Goal: Task Accomplishment & Management: Use online tool/utility

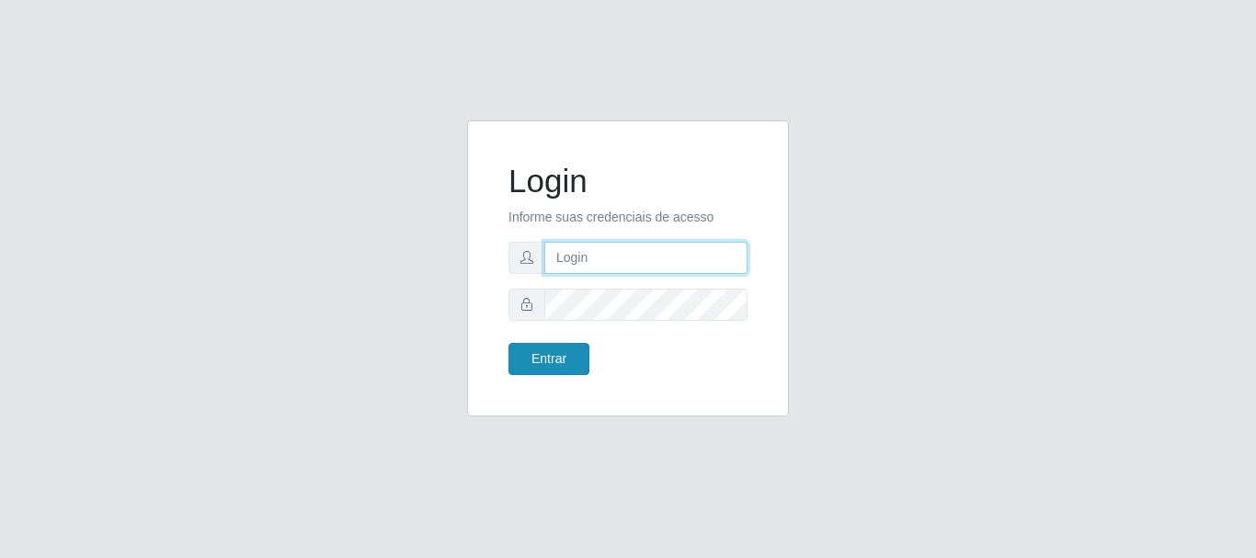
type input "[EMAIL_ADDRESS][DOMAIN_NAME]"
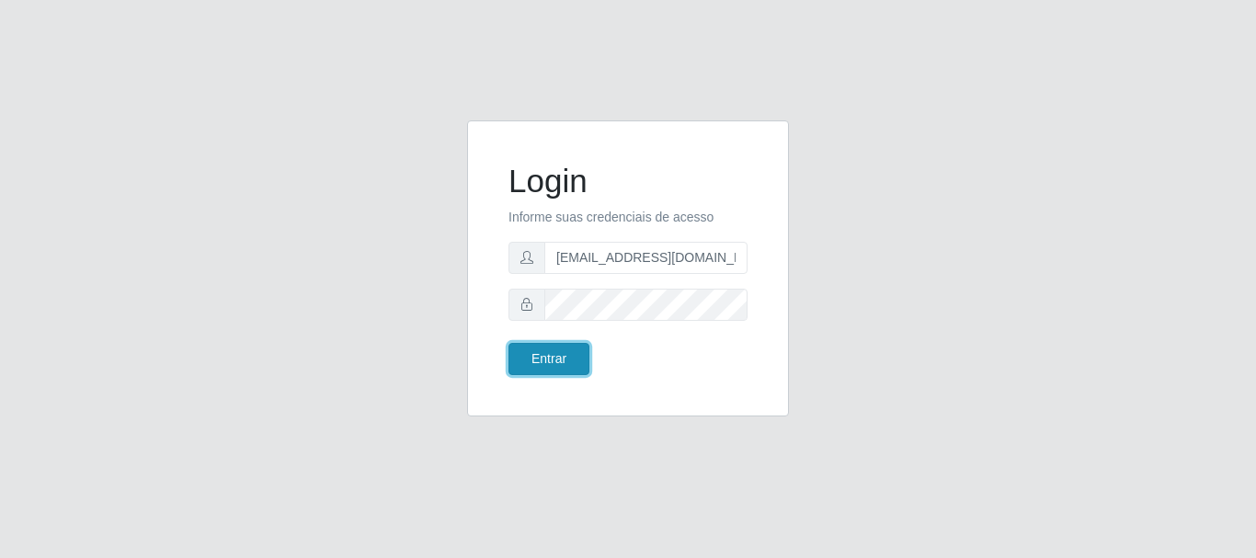
click at [565, 349] on button "Entrar" at bounding box center [549, 359] width 81 height 32
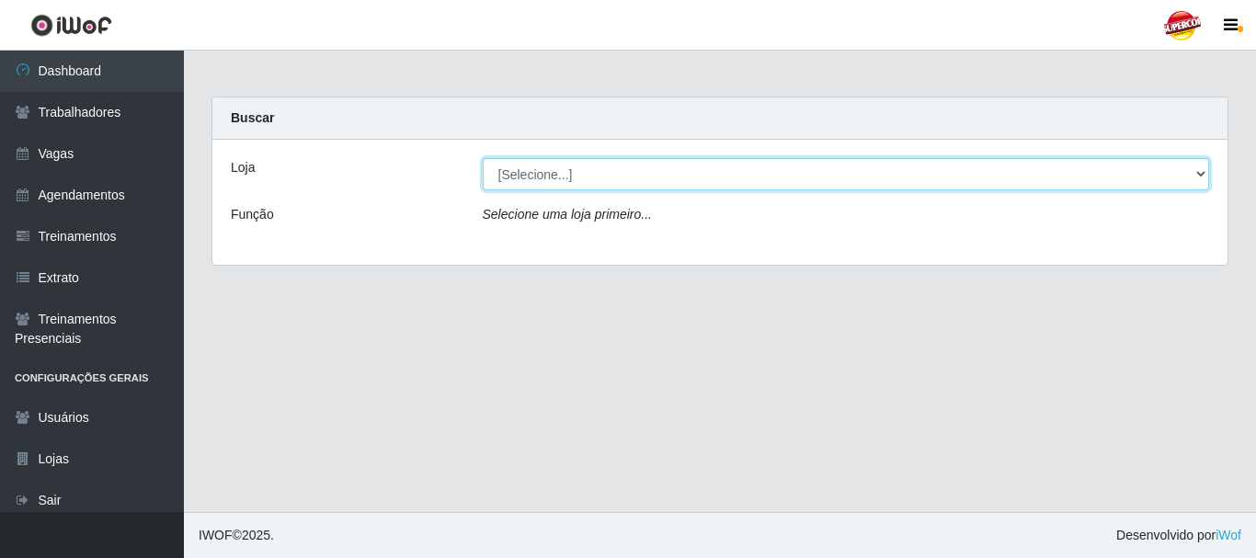
click at [840, 181] on select "[Selecione...] Supercop - [GEOGRAPHIC_DATA]" at bounding box center [846, 174] width 727 height 32
select select "522"
click at [483, 158] on select "[Selecione...] Supercop - [GEOGRAPHIC_DATA]" at bounding box center [846, 174] width 727 height 32
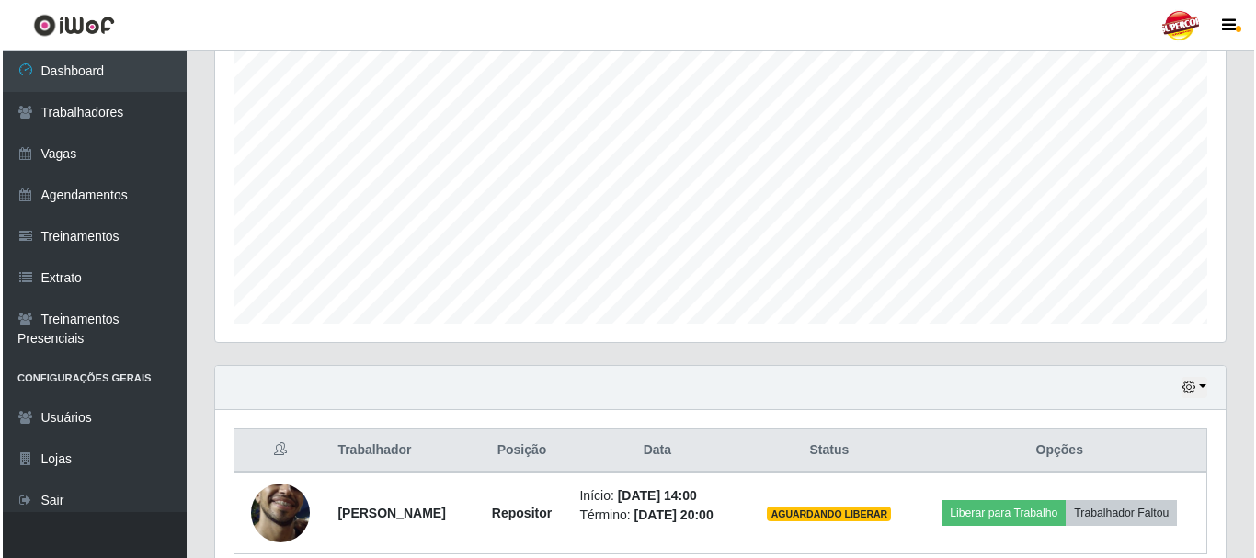
scroll to position [417, 0]
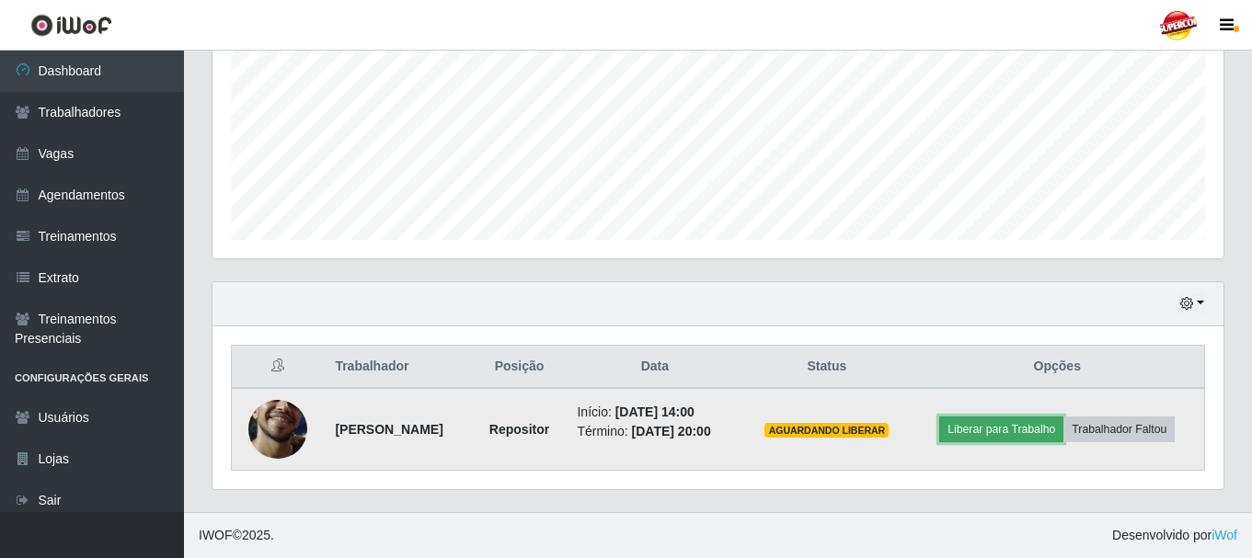
click at [974, 431] on button "Liberar para Trabalho" at bounding box center [1001, 430] width 124 height 26
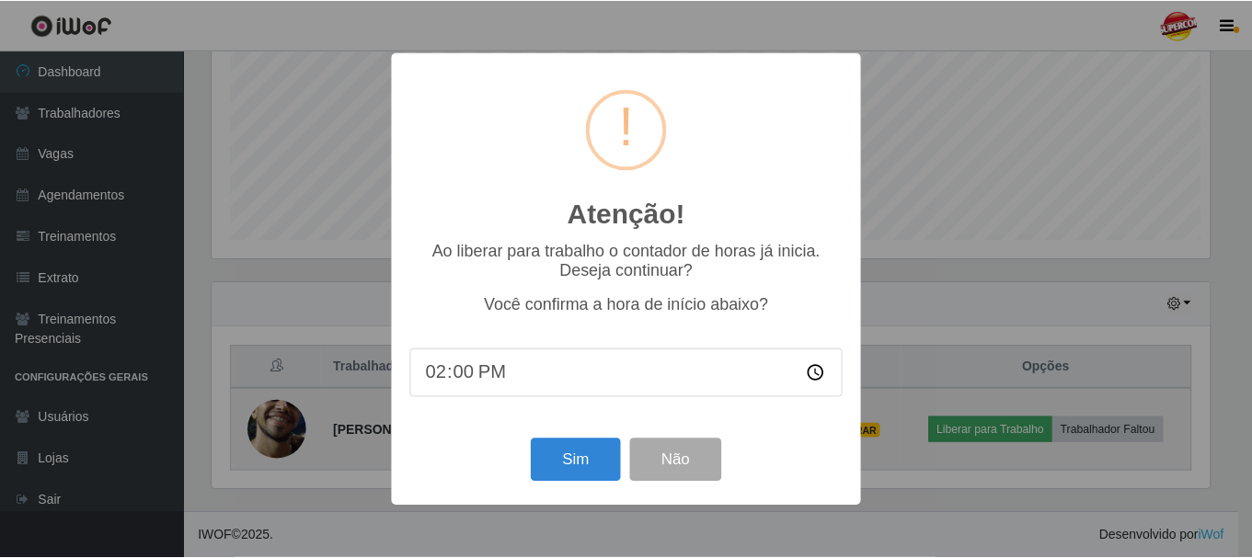
scroll to position [382, 1001]
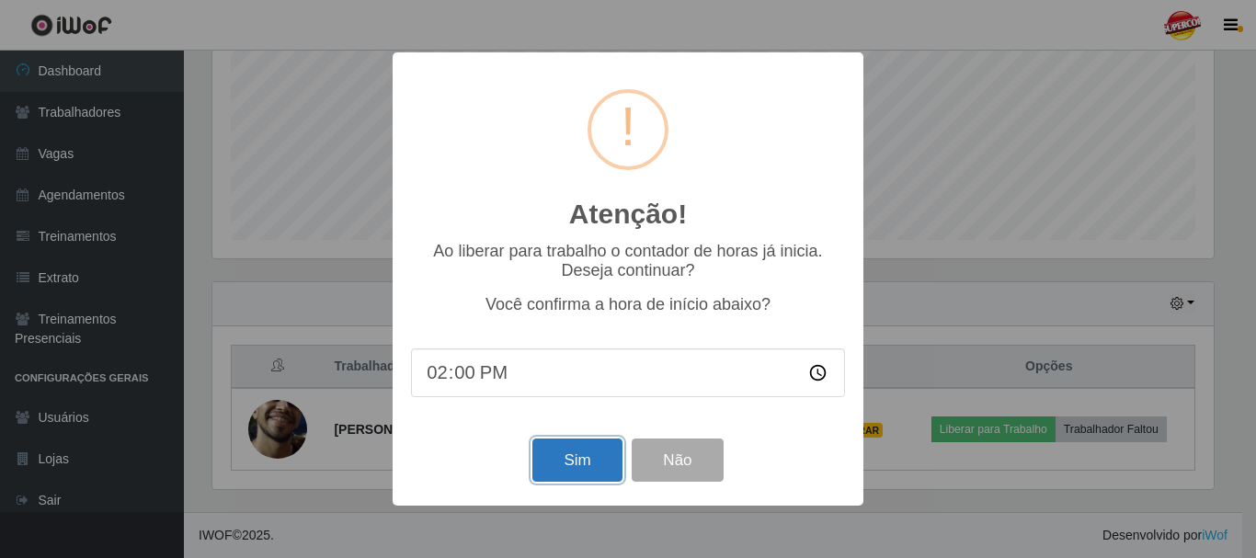
click at [588, 468] on button "Sim" at bounding box center [576, 460] width 89 height 43
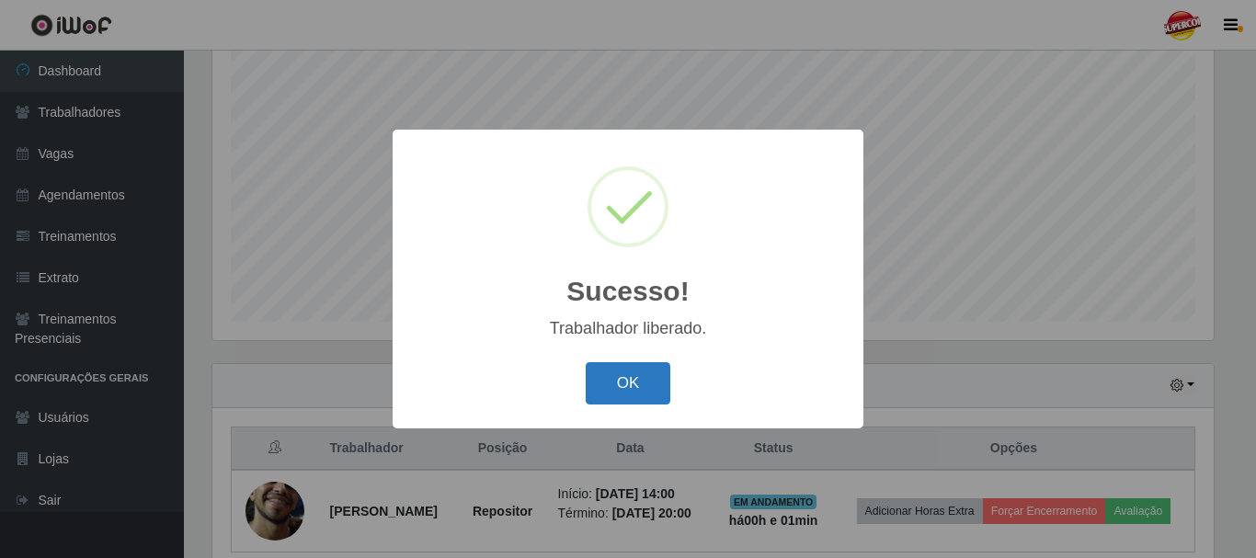
click at [635, 389] on button "OK" at bounding box center [629, 383] width 86 height 43
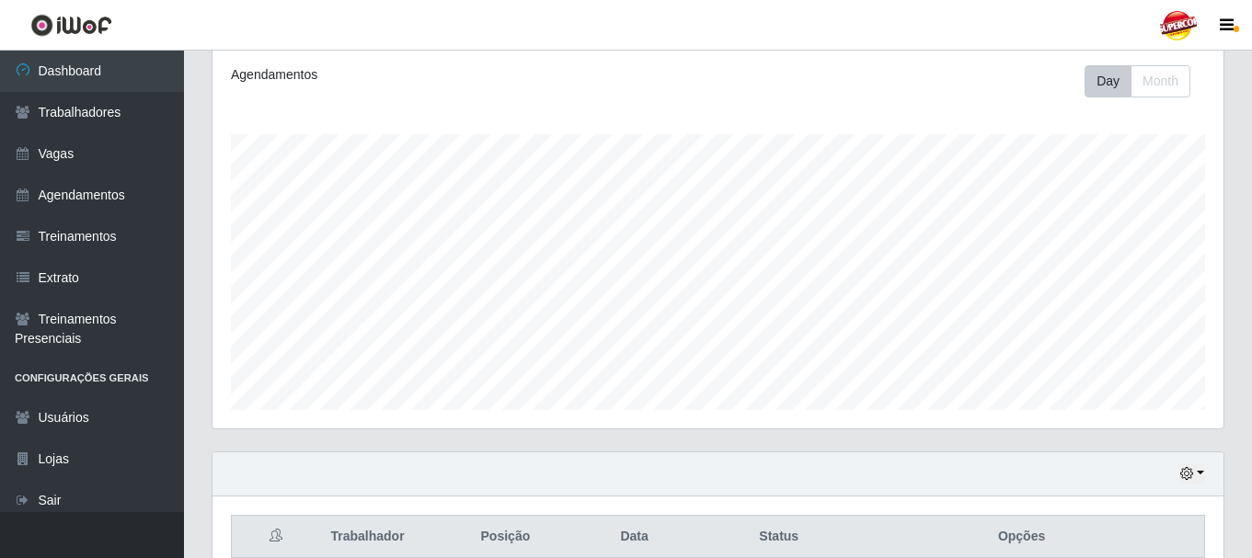
scroll to position [431, 0]
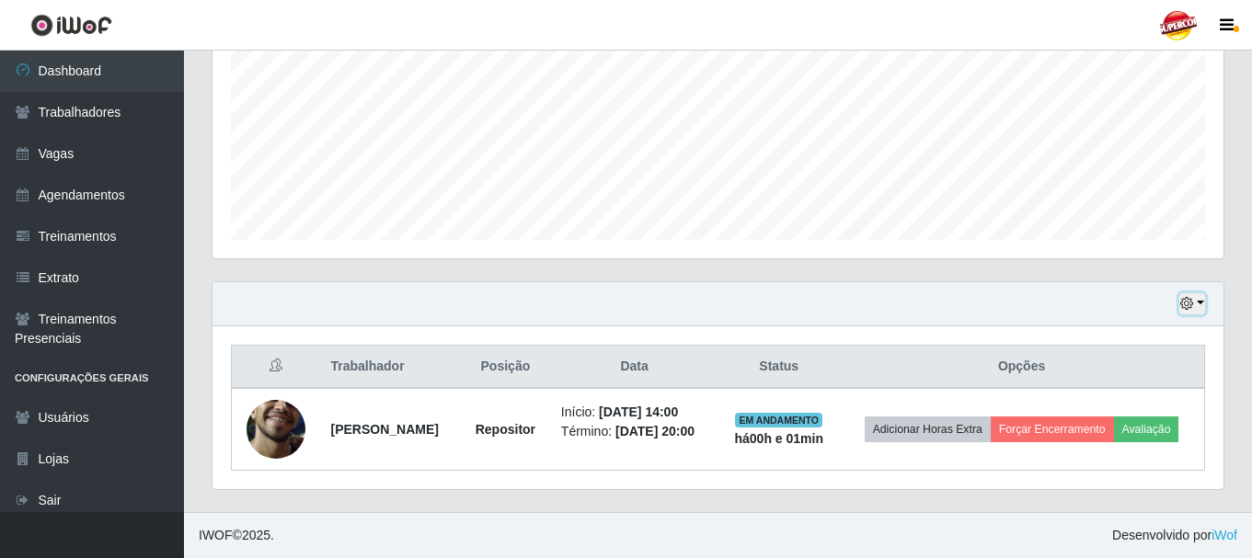
click at [1202, 293] on button "button" at bounding box center [1192, 303] width 26 height 21
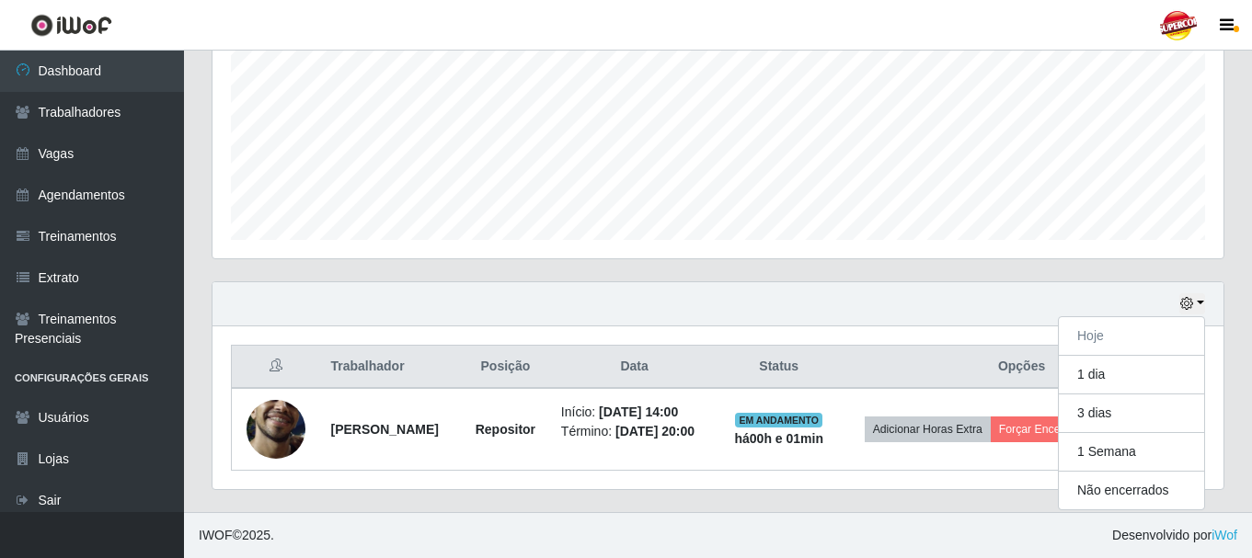
click at [831, 234] on div "Agendamentos Day Month" at bounding box center [717, 68] width 1011 height 382
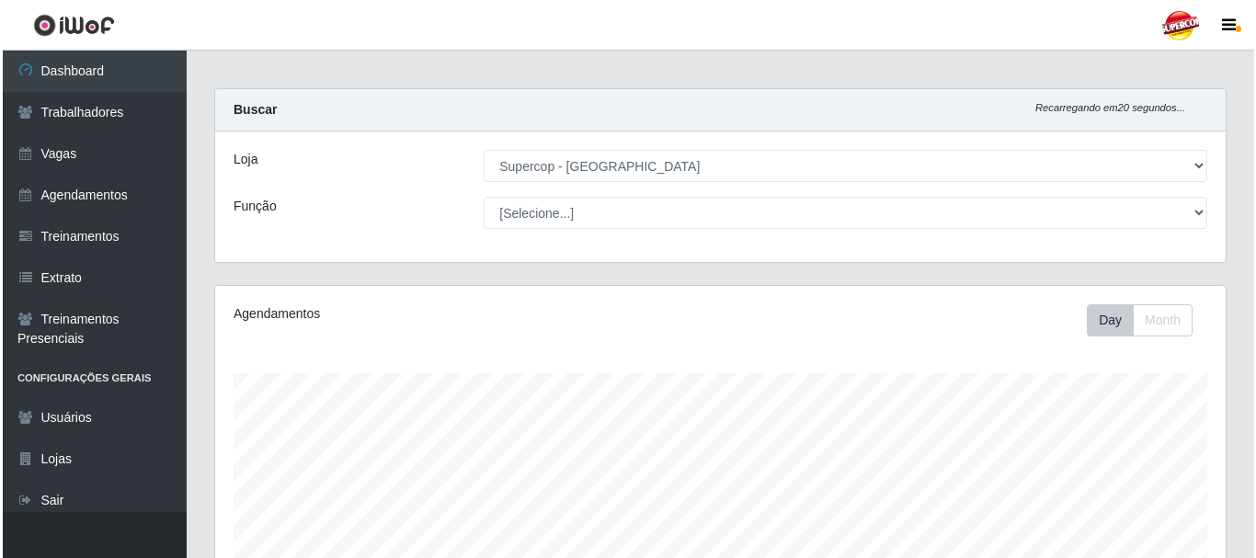
scroll to position [0, 0]
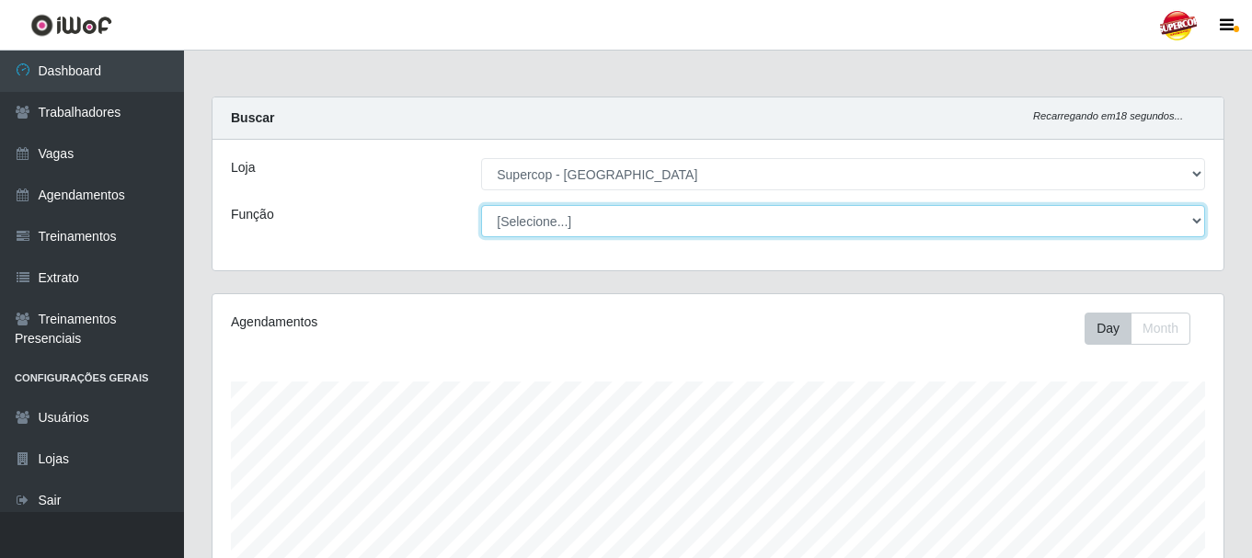
click at [750, 217] on select "[Selecione...] Balconista de Padaria Balconista de Padaria + Balconista de Pada…" at bounding box center [843, 221] width 724 height 32
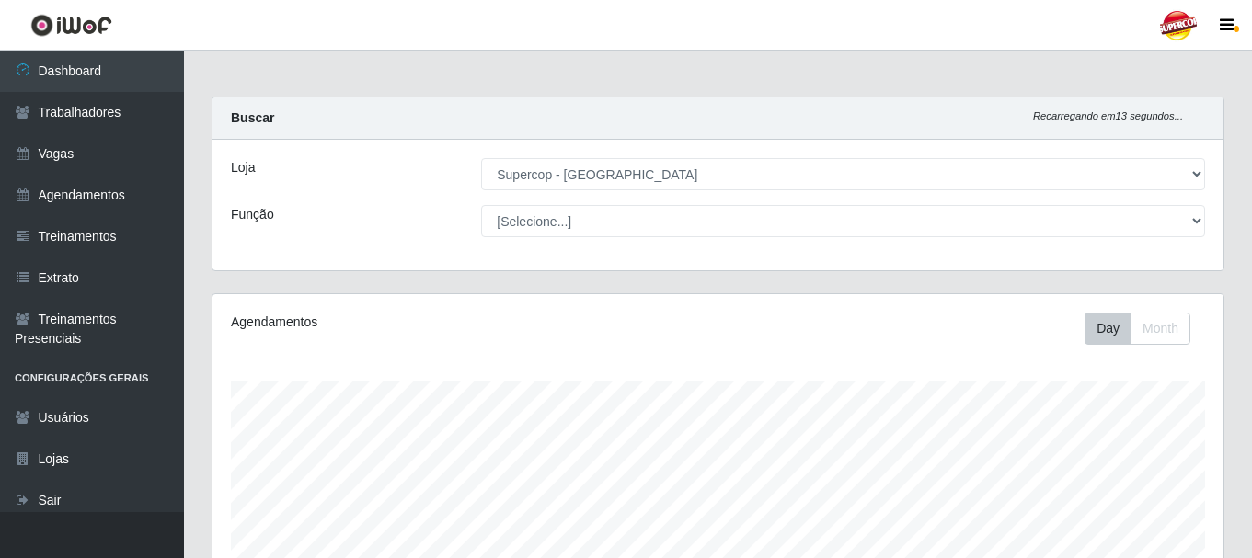
click at [339, 250] on div "Loja [Selecione...] Supercop - São Francisco Função [Selecione...] Balconista d…" at bounding box center [717, 205] width 1011 height 131
click at [67, 200] on link "Agendamentos" at bounding box center [92, 195] width 184 height 41
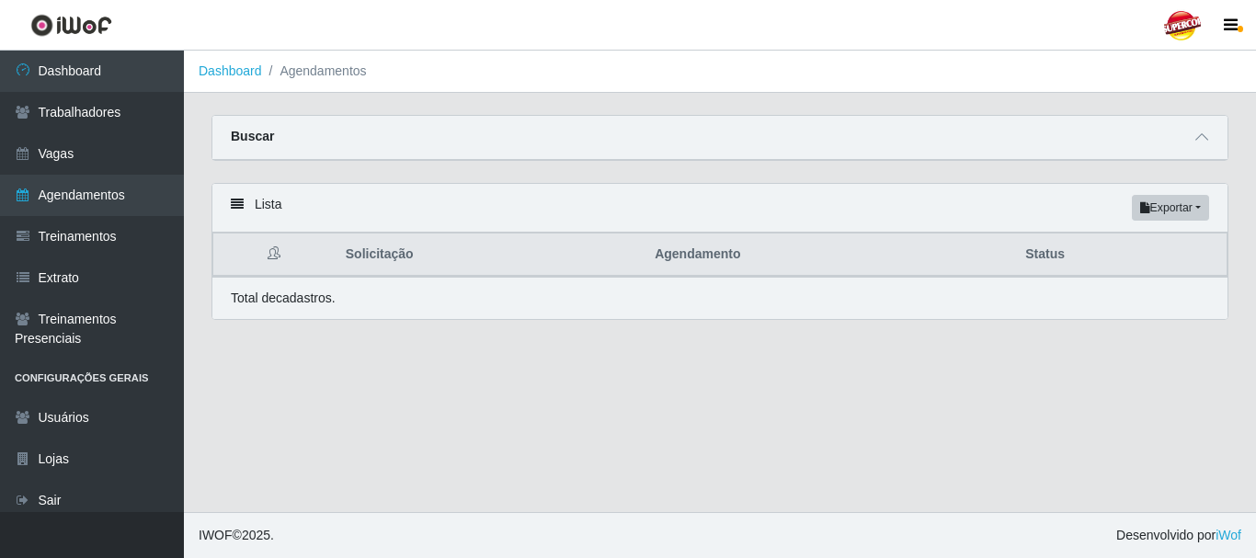
click at [230, 205] on div "Lista Exportar PDF Excel" at bounding box center [719, 208] width 1015 height 49
click at [241, 211] on icon at bounding box center [237, 204] width 13 height 13
click at [236, 204] on icon at bounding box center [237, 204] width 13 height 13
click at [270, 259] on icon at bounding box center [274, 252] width 13 height 13
click at [274, 259] on icon at bounding box center [274, 252] width 13 height 13
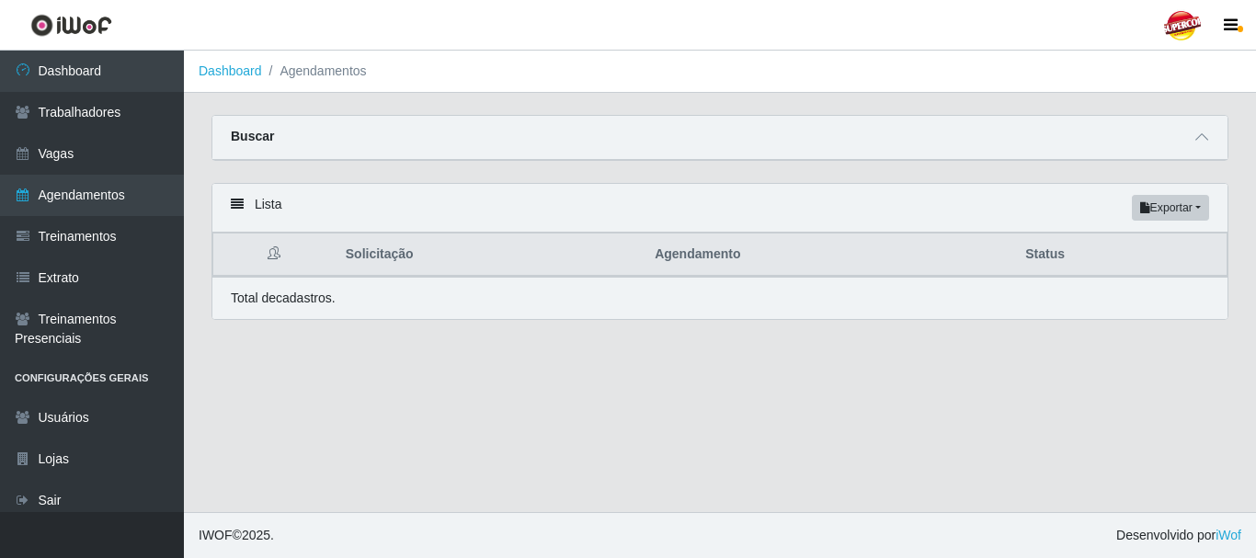
click at [679, 259] on th "Agendamento" at bounding box center [829, 255] width 371 height 43
click at [1193, 215] on button "Exportar" at bounding box center [1170, 208] width 77 height 26
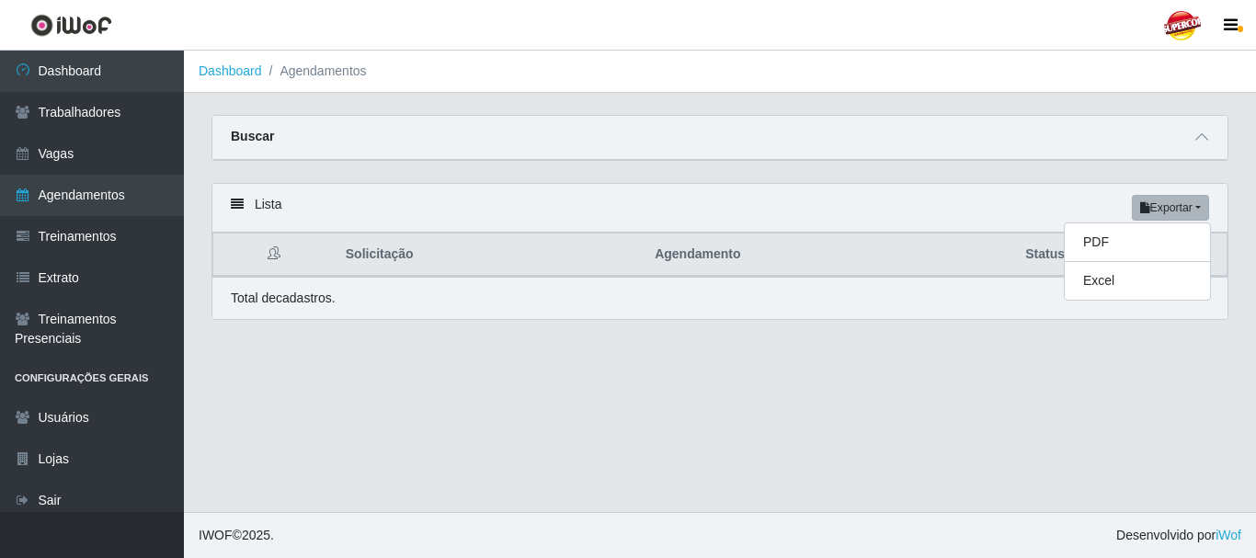
click at [995, 196] on div "Lista Exportar PDF Excel" at bounding box center [719, 208] width 1015 height 49
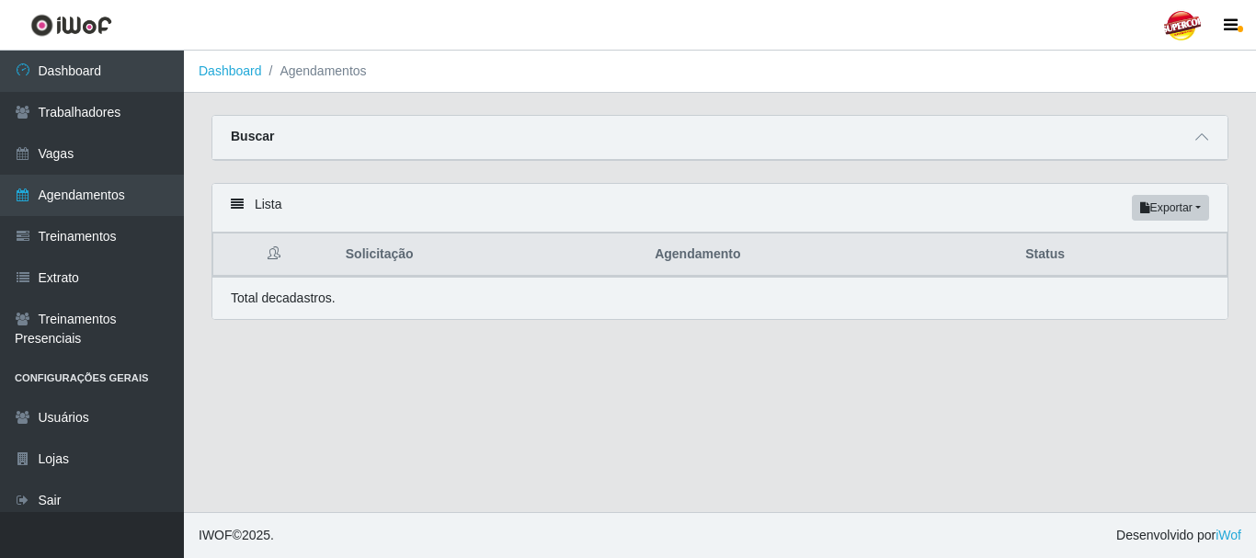
click at [243, 133] on strong "Buscar" at bounding box center [252, 136] width 43 height 15
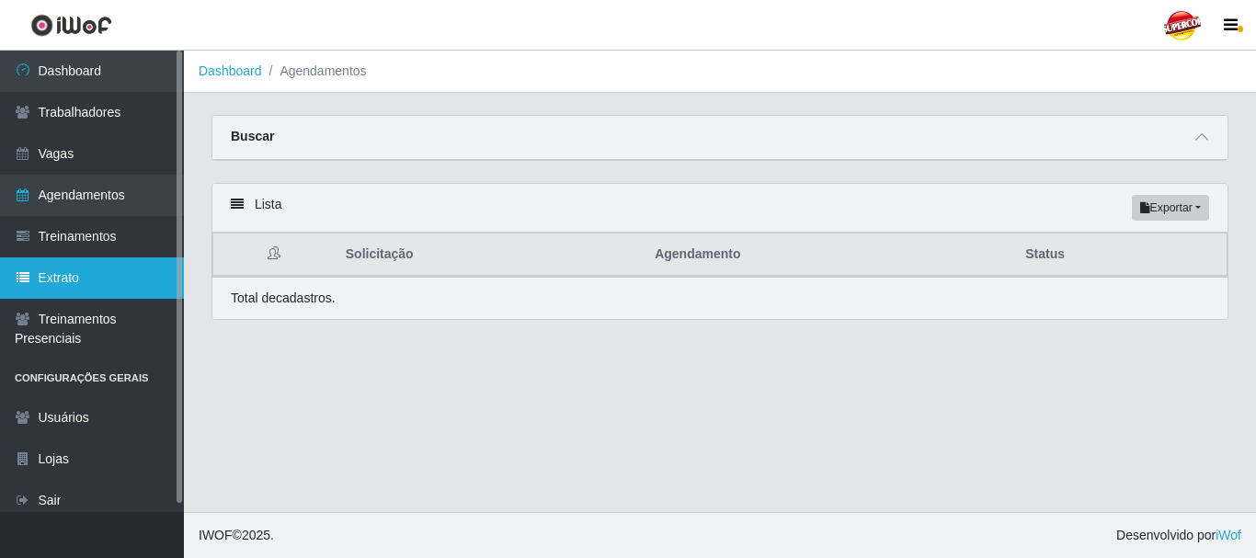
click at [40, 283] on link "Extrato" at bounding box center [92, 277] width 184 height 41
